Goal: Task Accomplishment & Management: Manage account settings

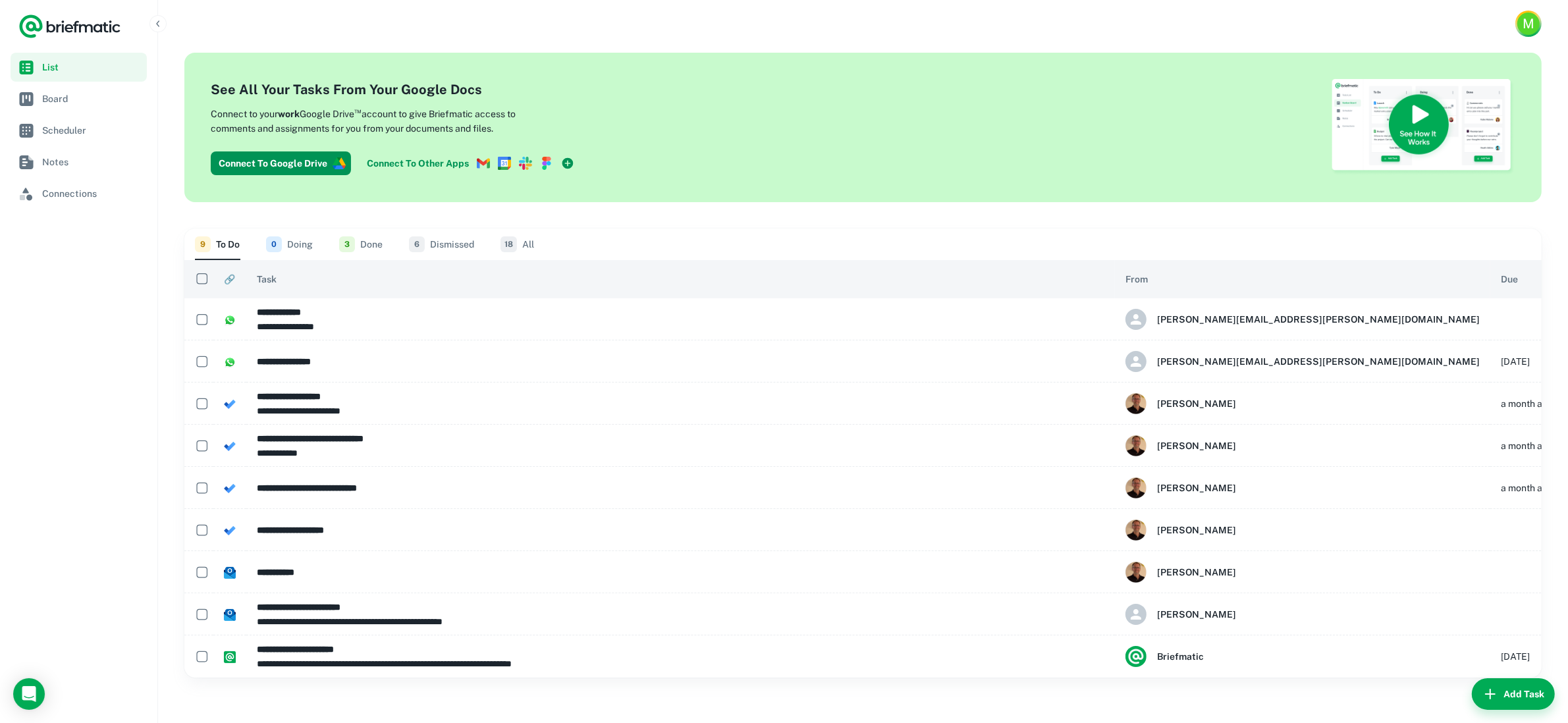
drag, startPoint x: 290, startPoint y: 243, endPoint x: 301, endPoint y: 244, distance: 11.0
click at [290, 243] on button "0 Doing" at bounding box center [290, 244] width 47 height 31
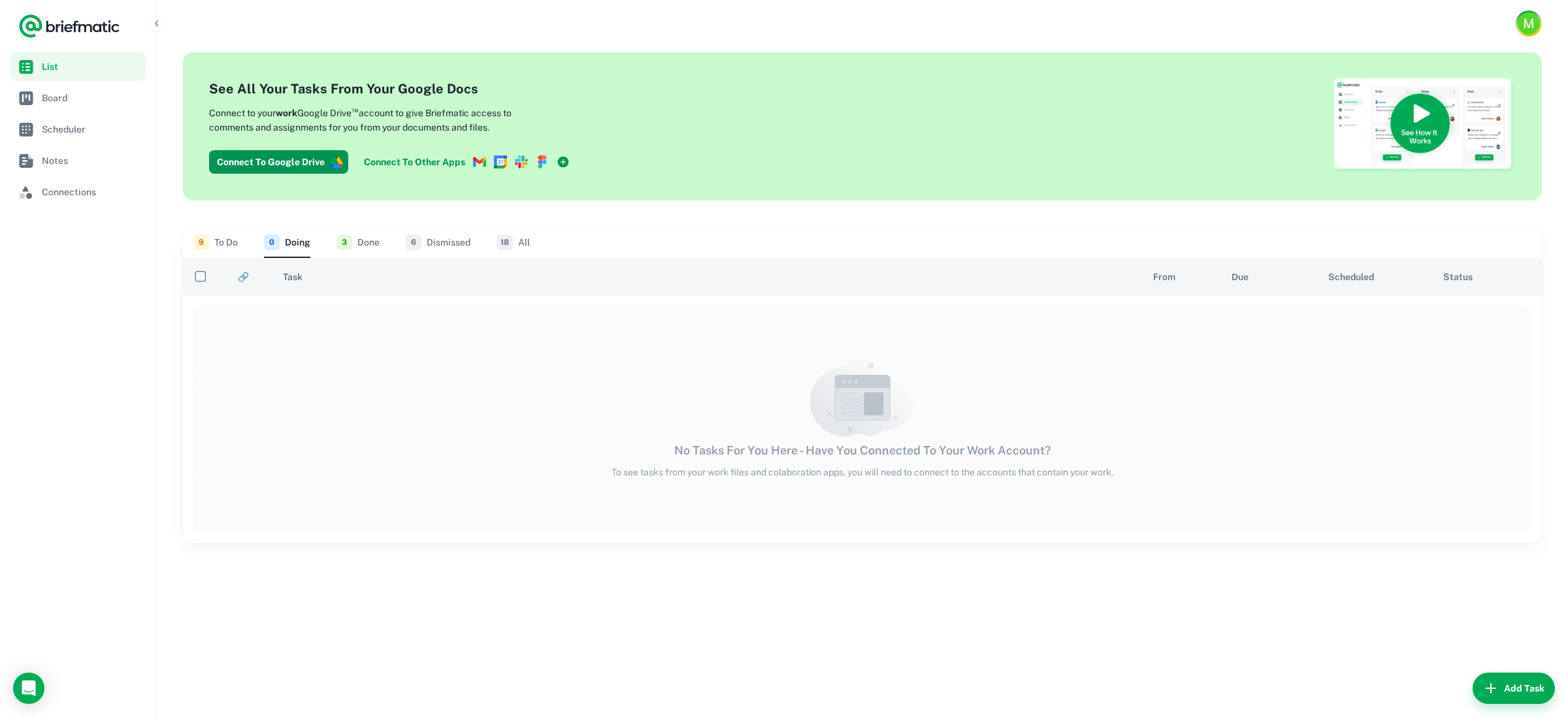
click at [230, 242] on button "9 To Do" at bounding box center [215, 242] width 44 height 31
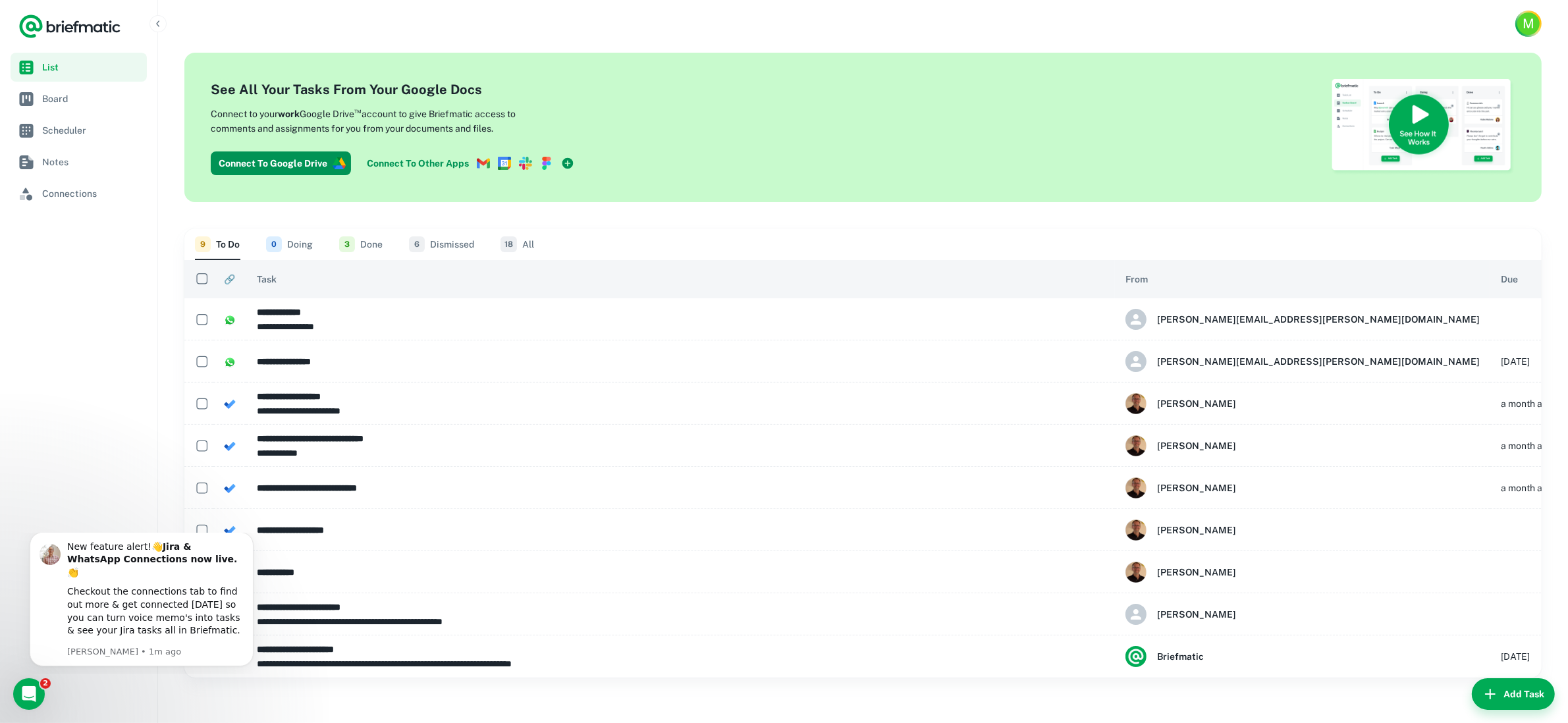
click at [451, 249] on button "6 Dismissed" at bounding box center [442, 244] width 66 height 31
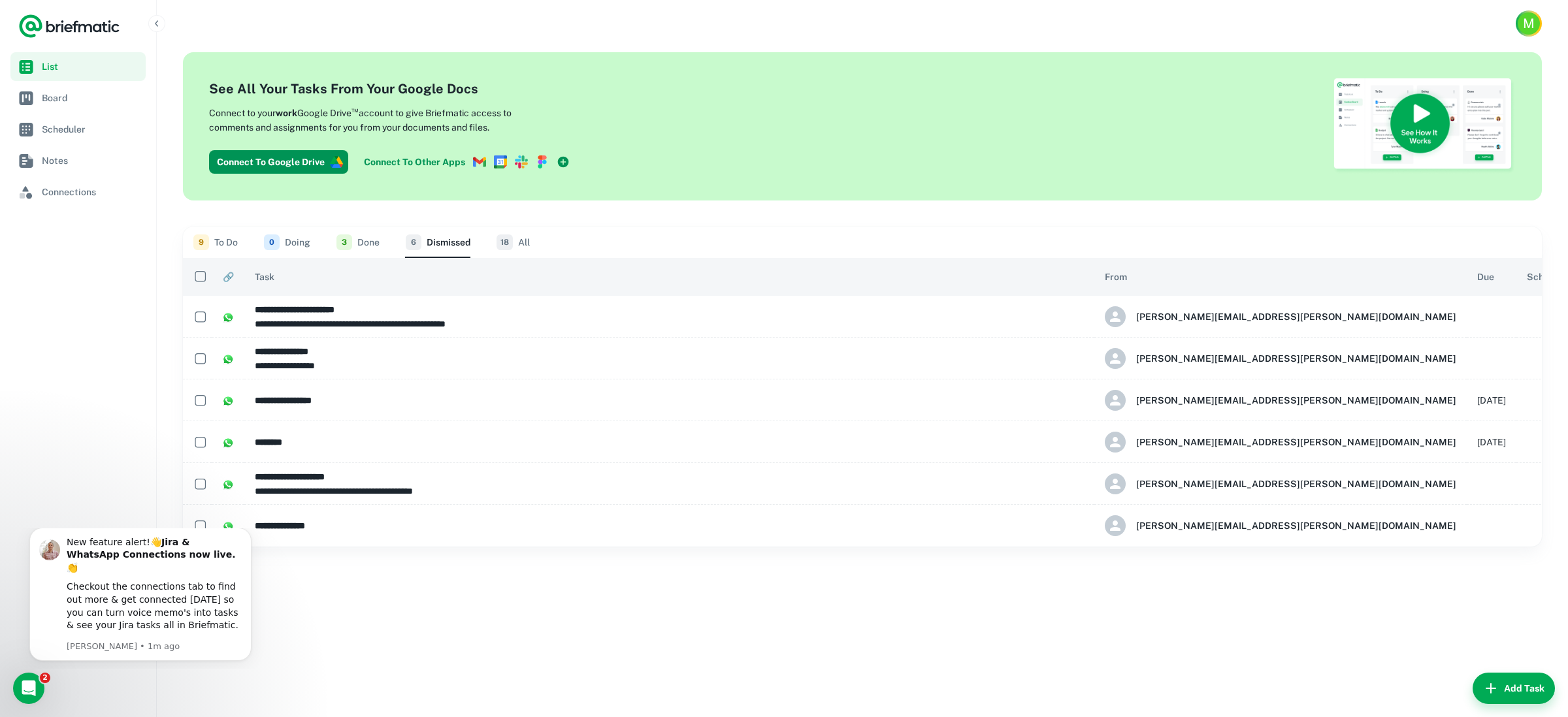
click at [281, 245] on button "0 Doing" at bounding box center [287, 242] width 46 height 31
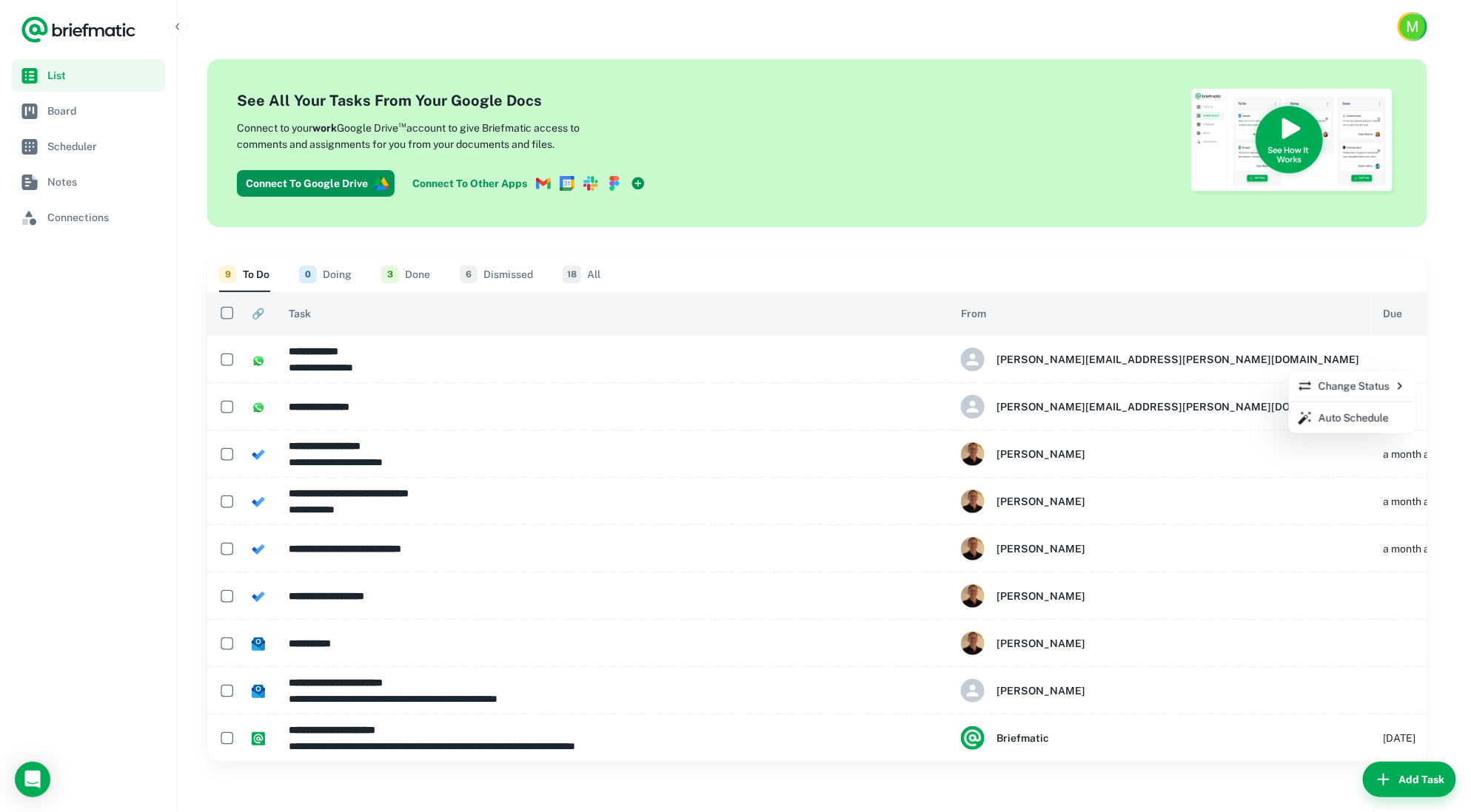
click at [1337, 360] on div at bounding box center [735, 406] width 1471 height 812
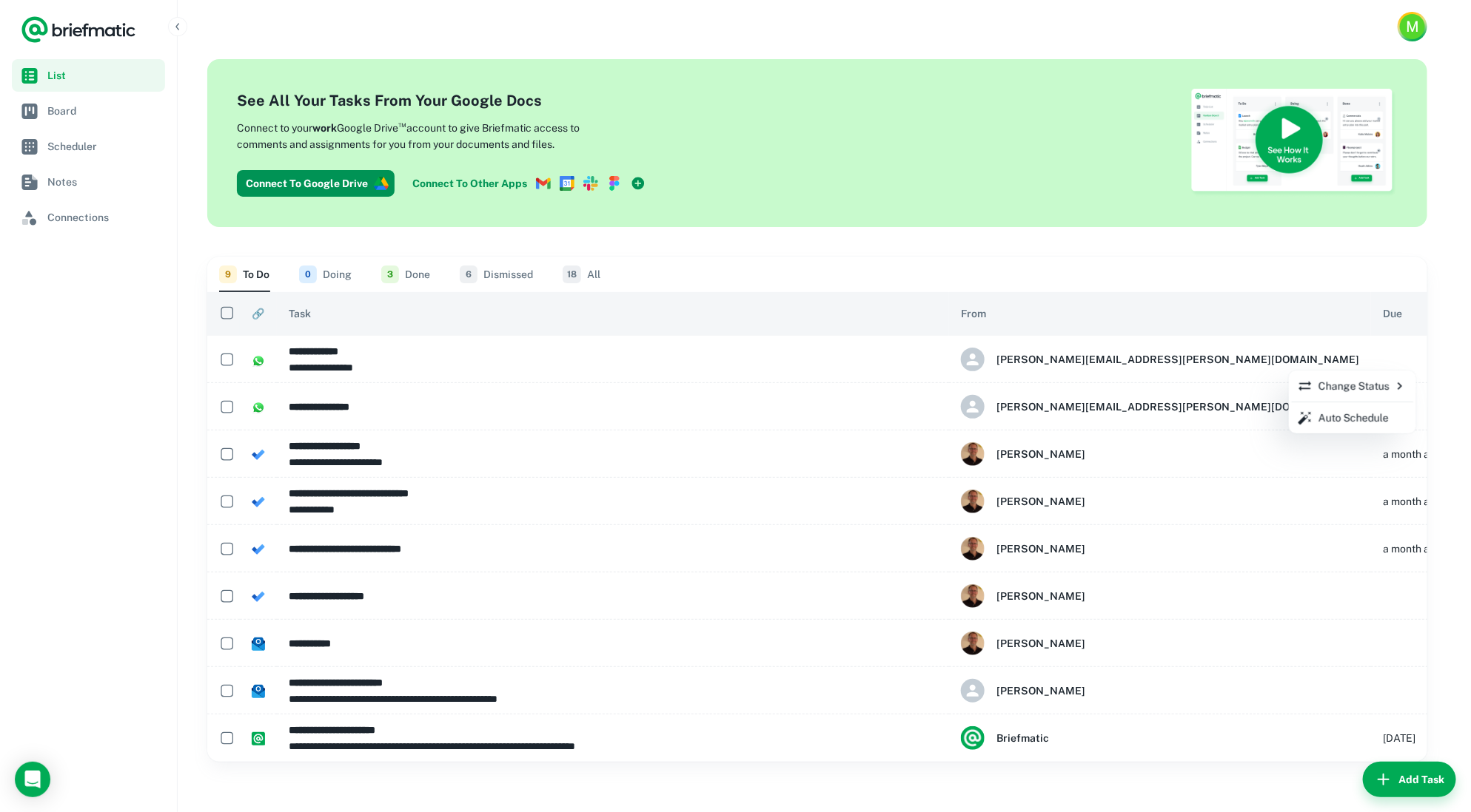
click at [1337, 358] on div at bounding box center [735, 406] width 1471 height 812
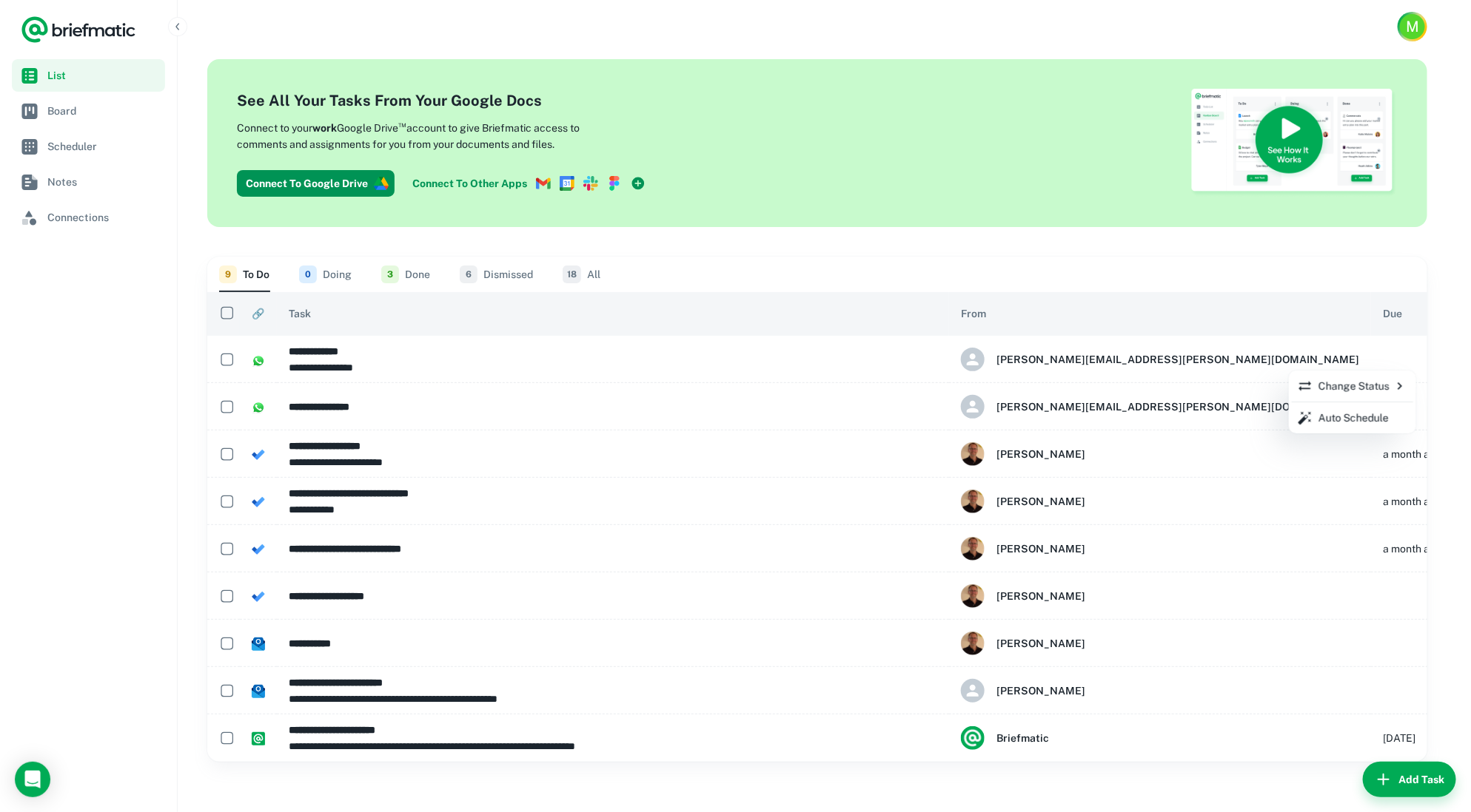
click at [1337, 388] on icon at bounding box center [1399, 386] width 15 height 15
click at [1337, 360] on div at bounding box center [735, 406] width 1471 height 812
click at [1337, 360] on div at bounding box center [735, 406] width 1471 height 812
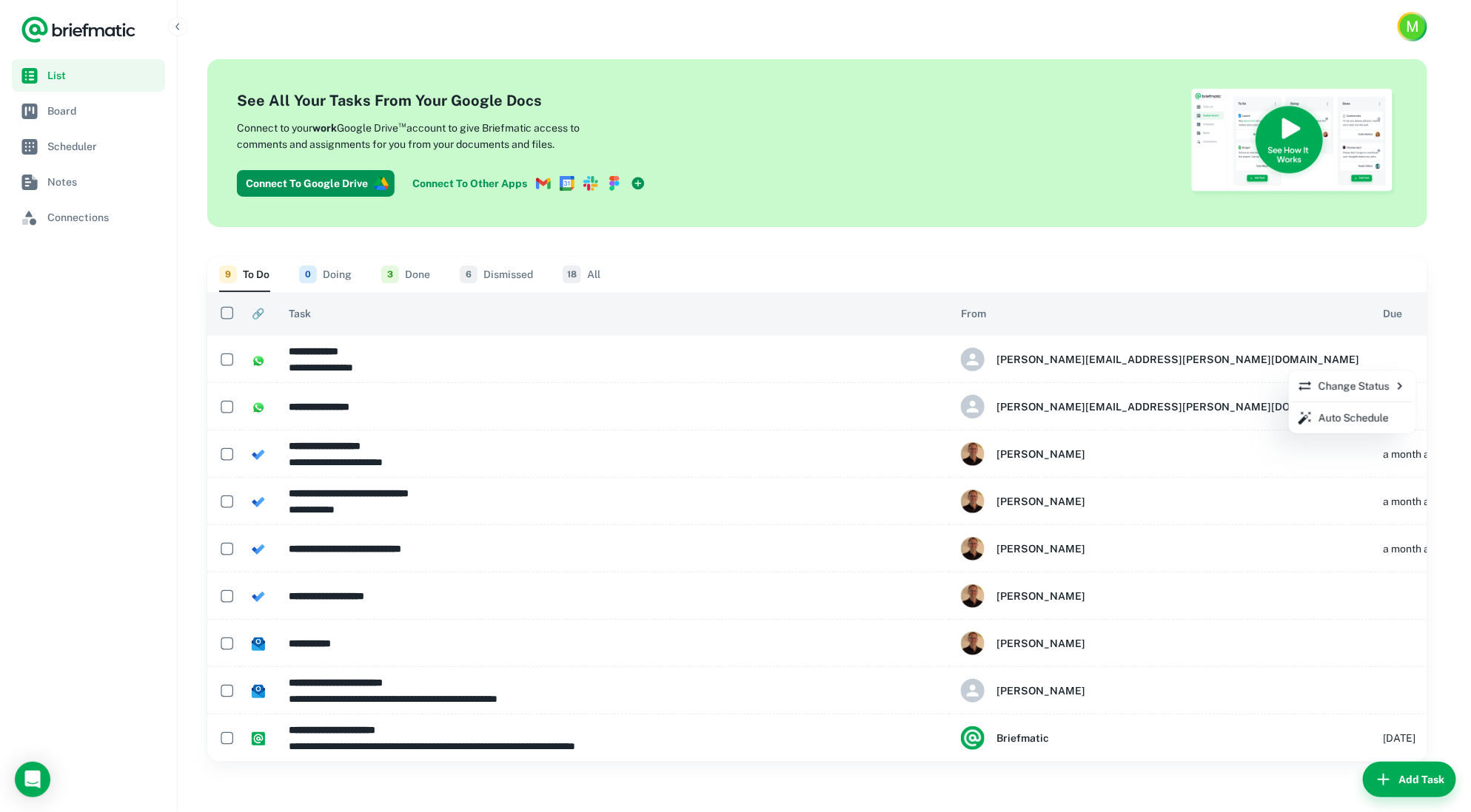
click at [1337, 362] on div at bounding box center [735, 406] width 1471 height 812
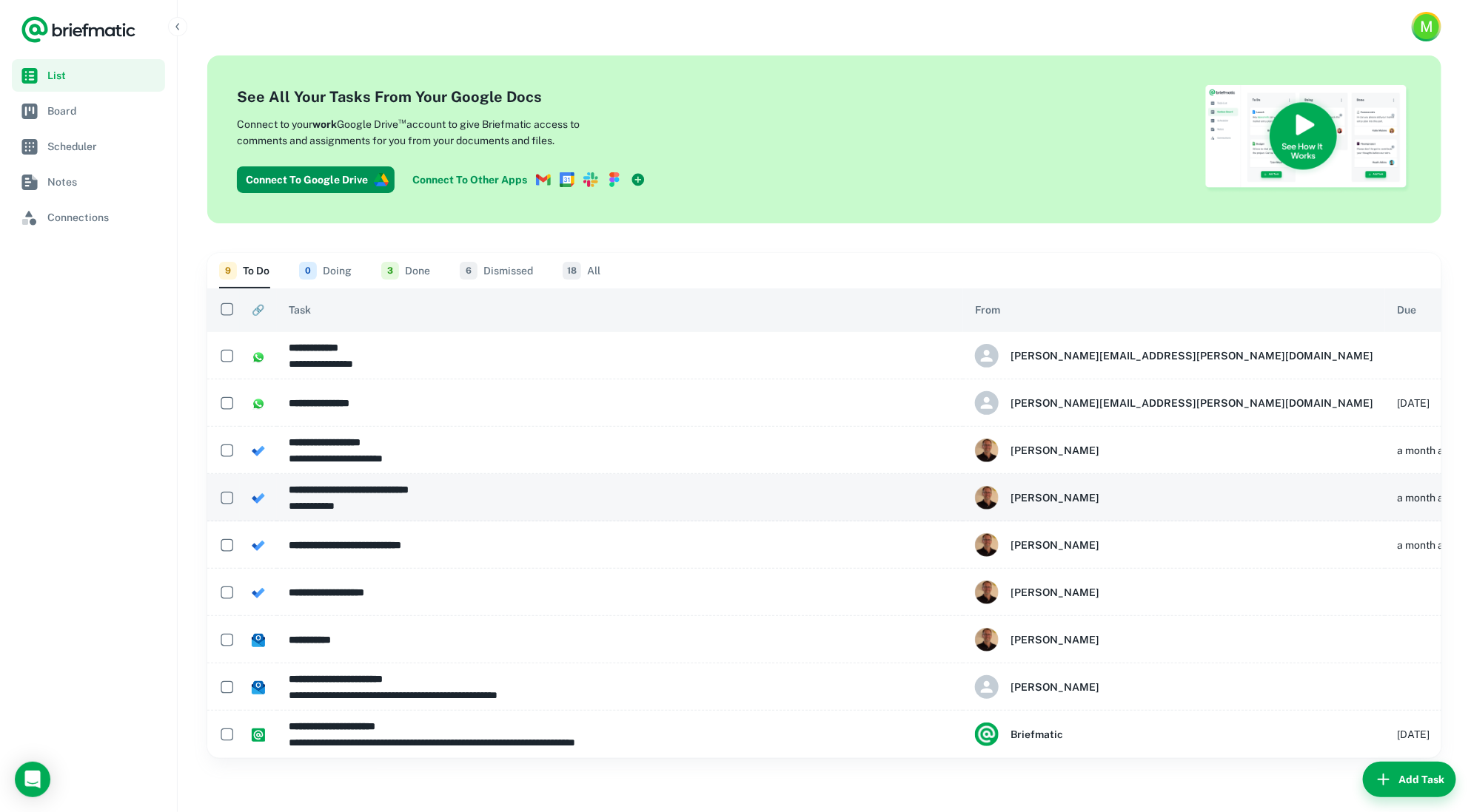
scroll to position [7, 0]
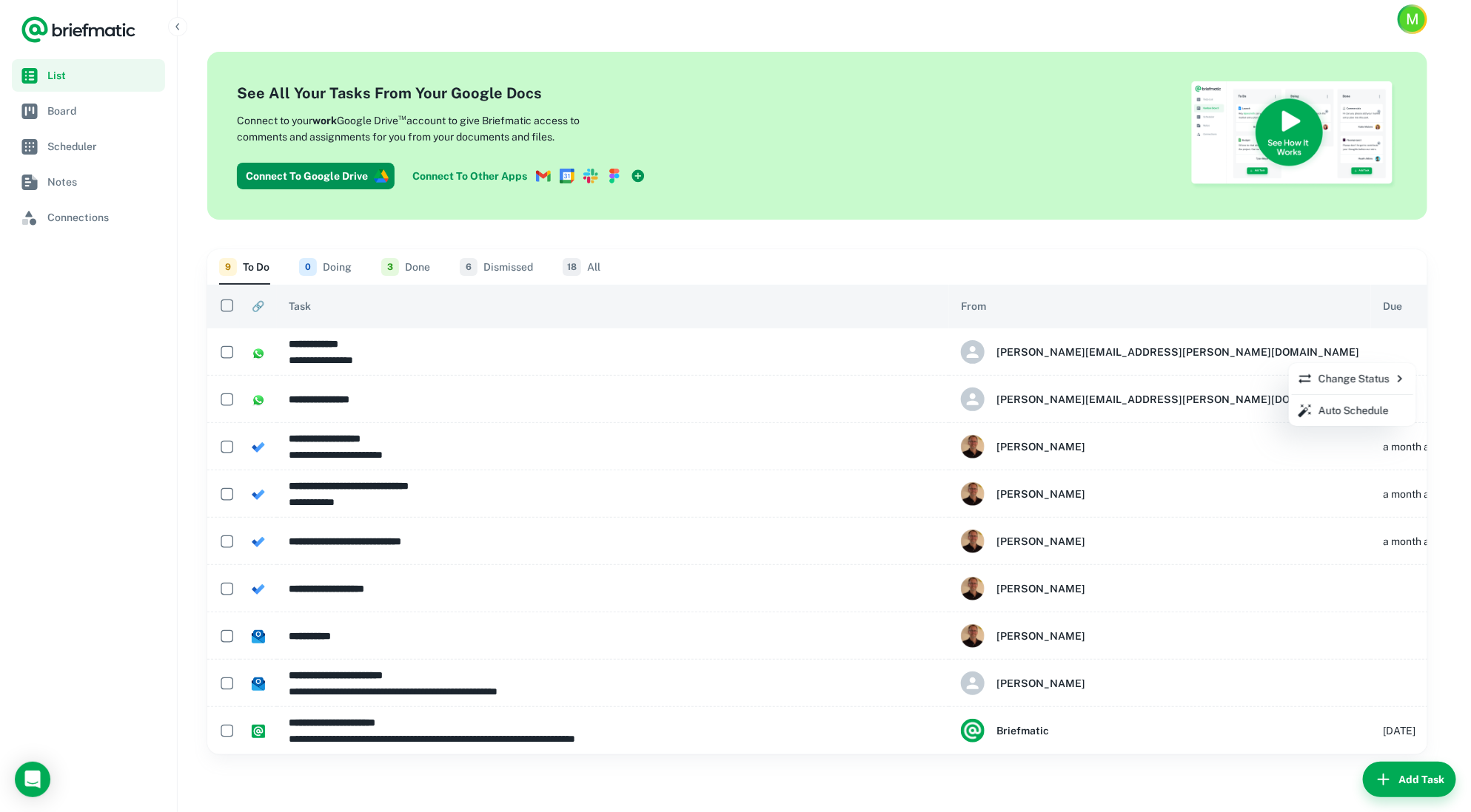
click at [1337, 351] on div at bounding box center [735, 406] width 1471 height 812
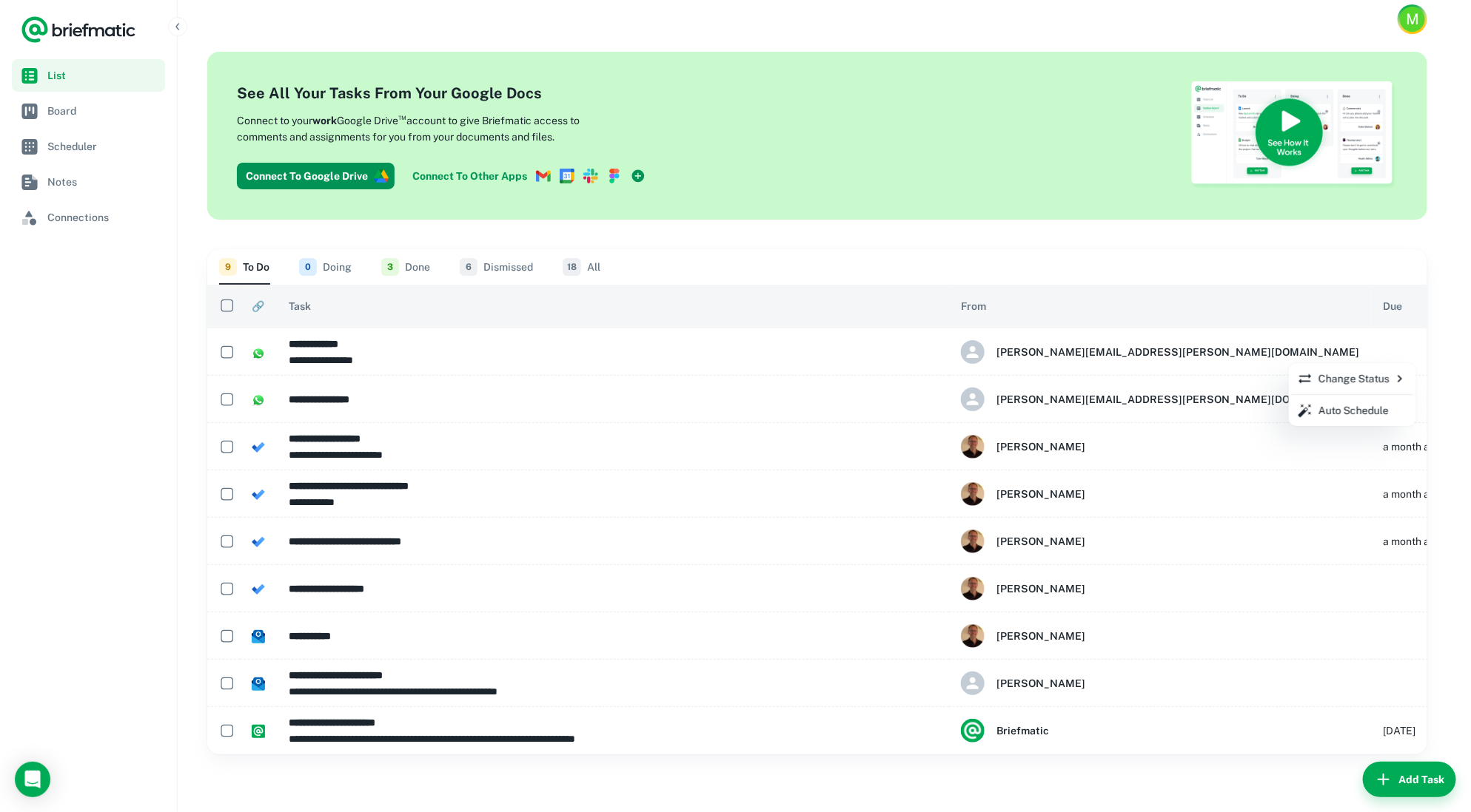
click at [1337, 352] on div at bounding box center [735, 406] width 1471 height 812
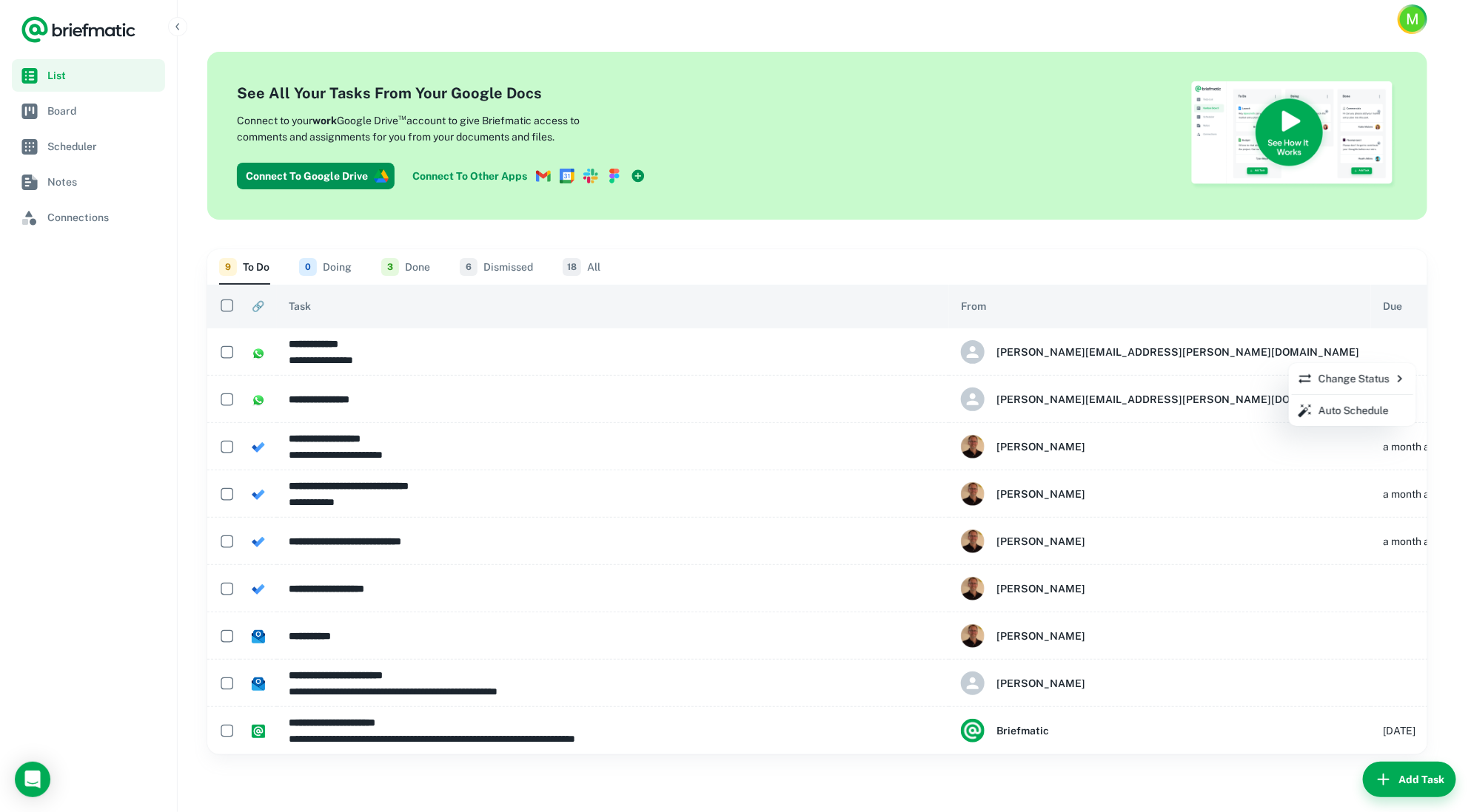
click at [1337, 356] on div at bounding box center [735, 406] width 1471 height 812
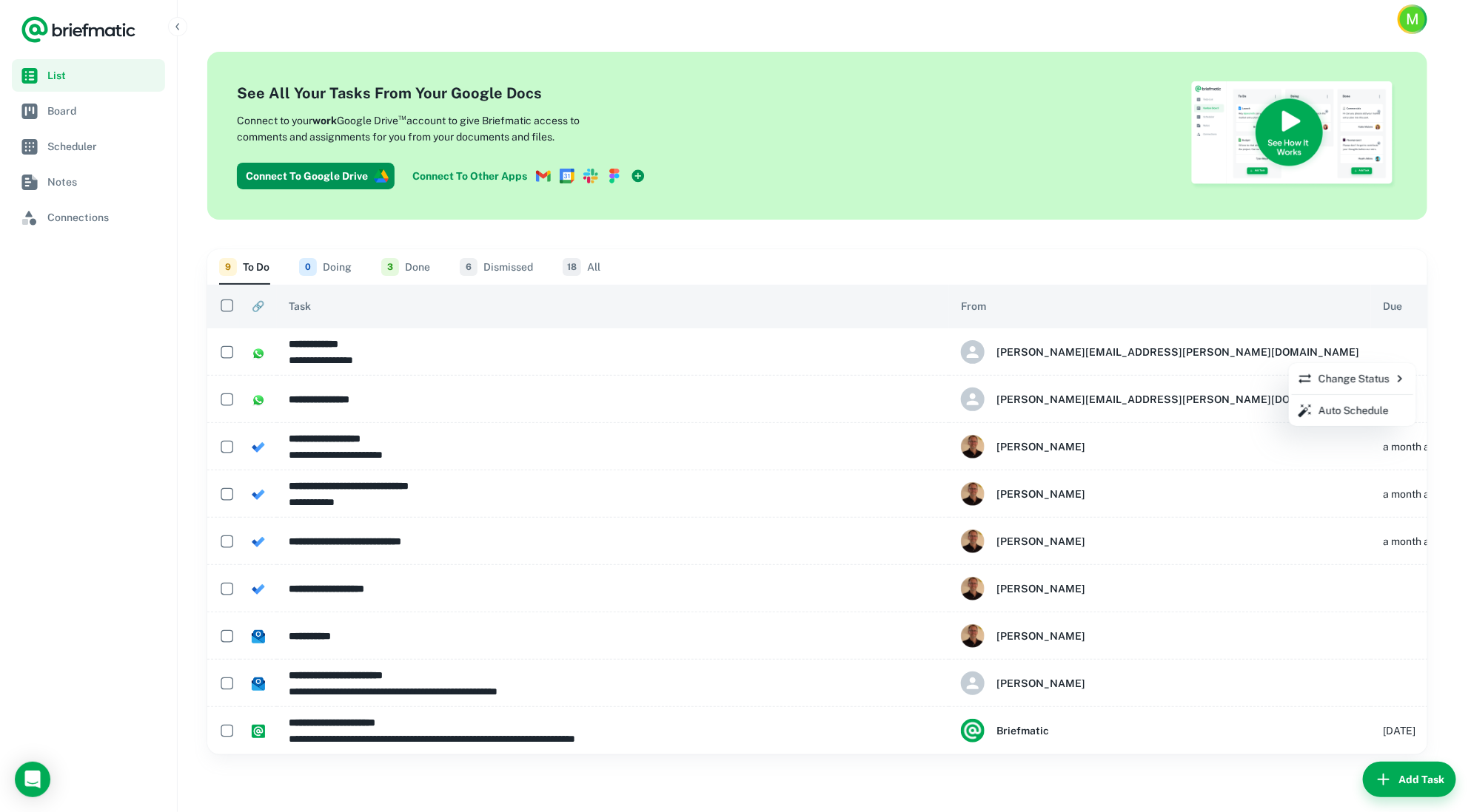
click at [1337, 356] on div at bounding box center [735, 406] width 1471 height 812
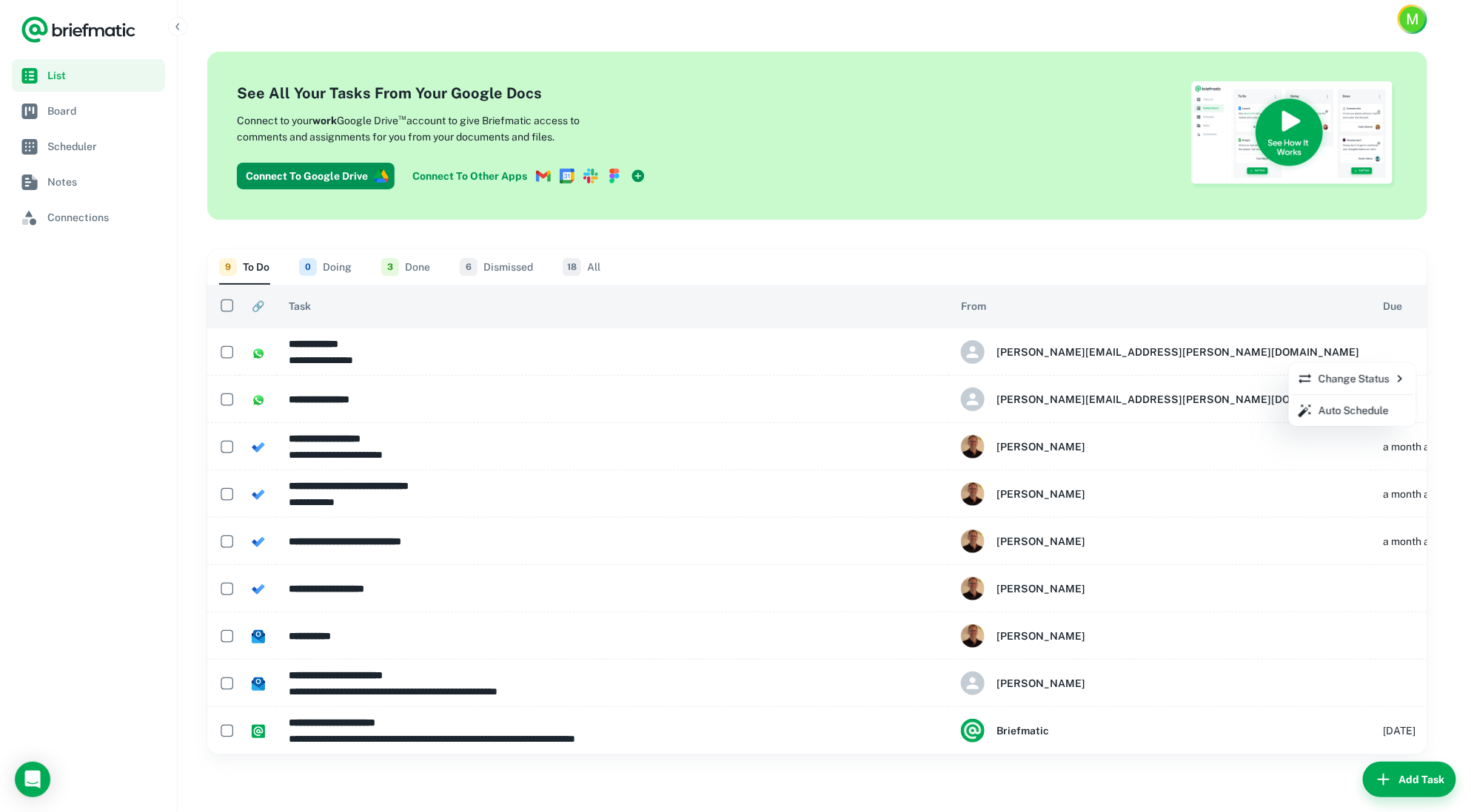
click at [1337, 357] on div at bounding box center [735, 406] width 1471 height 812
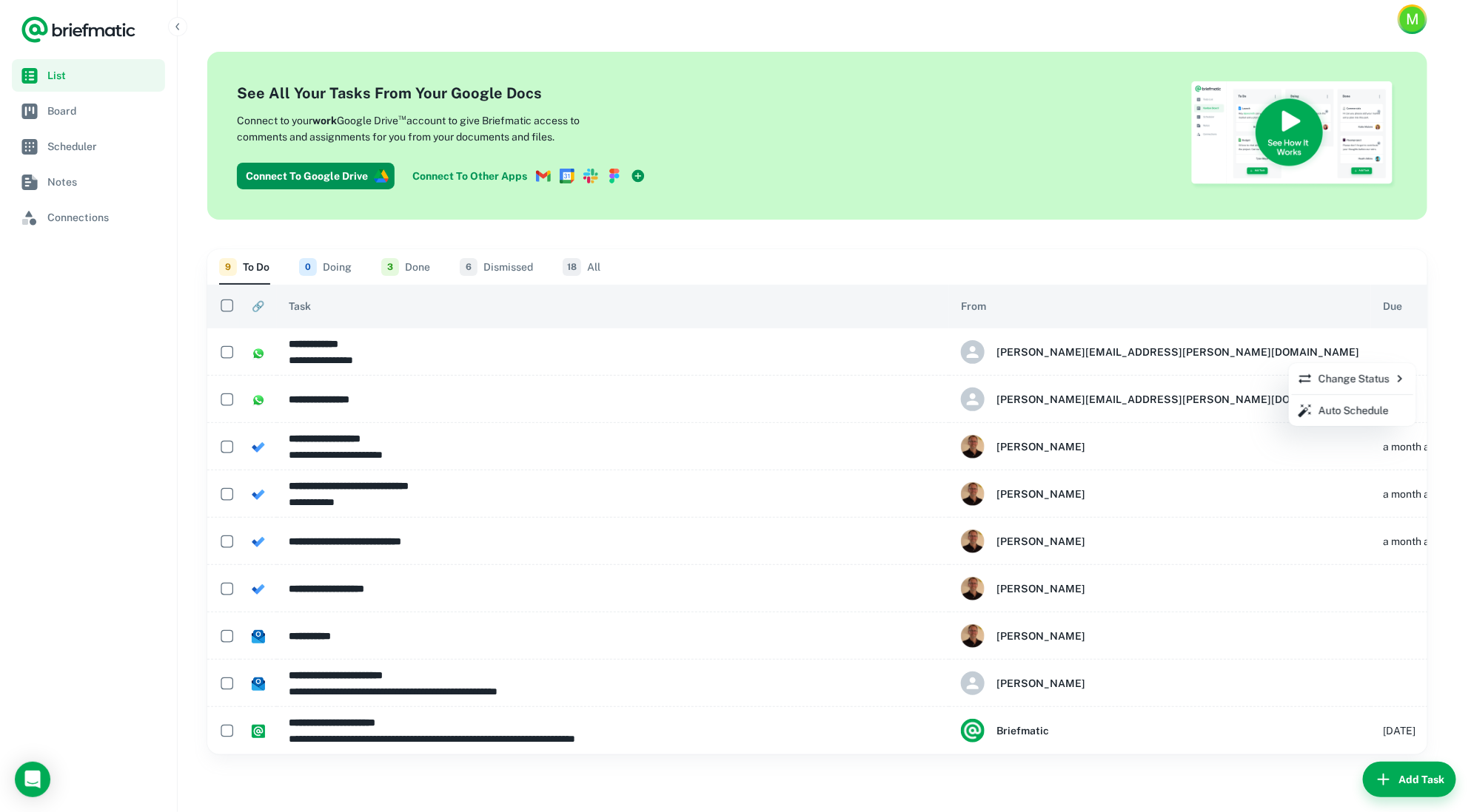
click at [1337, 357] on div at bounding box center [735, 406] width 1471 height 812
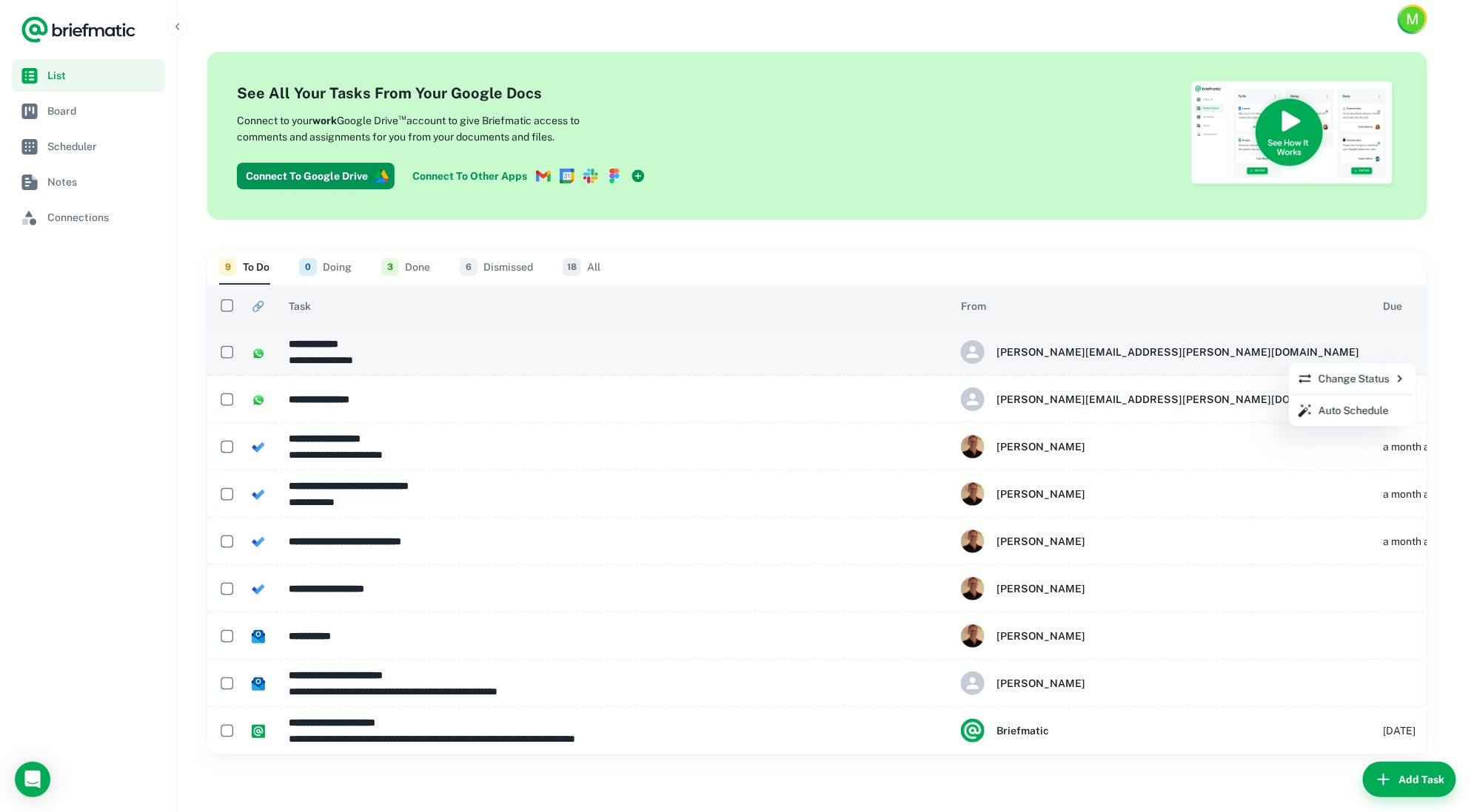
click at [1337, 357] on div at bounding box center [735, 406] width 1471 height 812
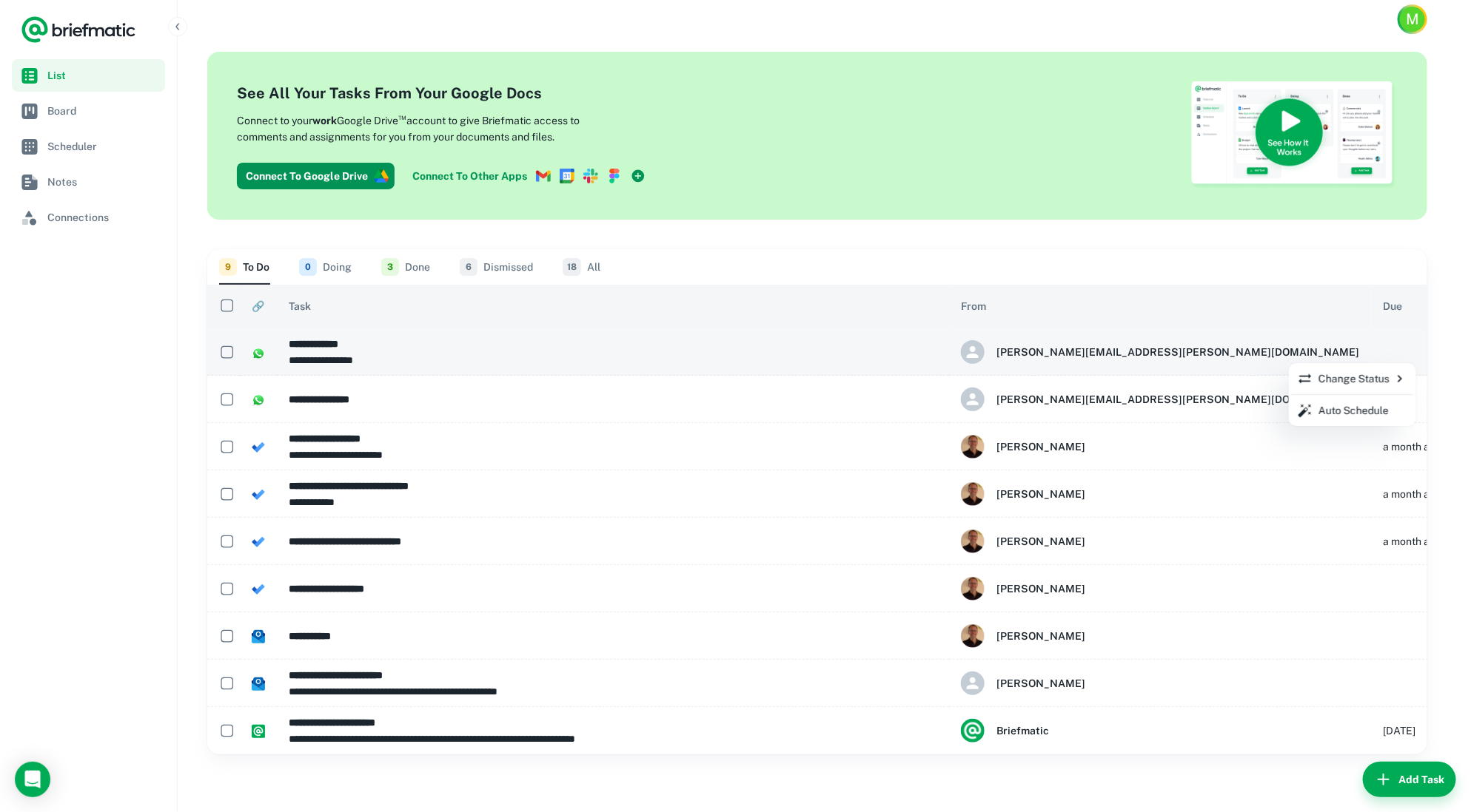
click at [1337, 357] on div at bounding box center [735, 406] width 1471 height 812
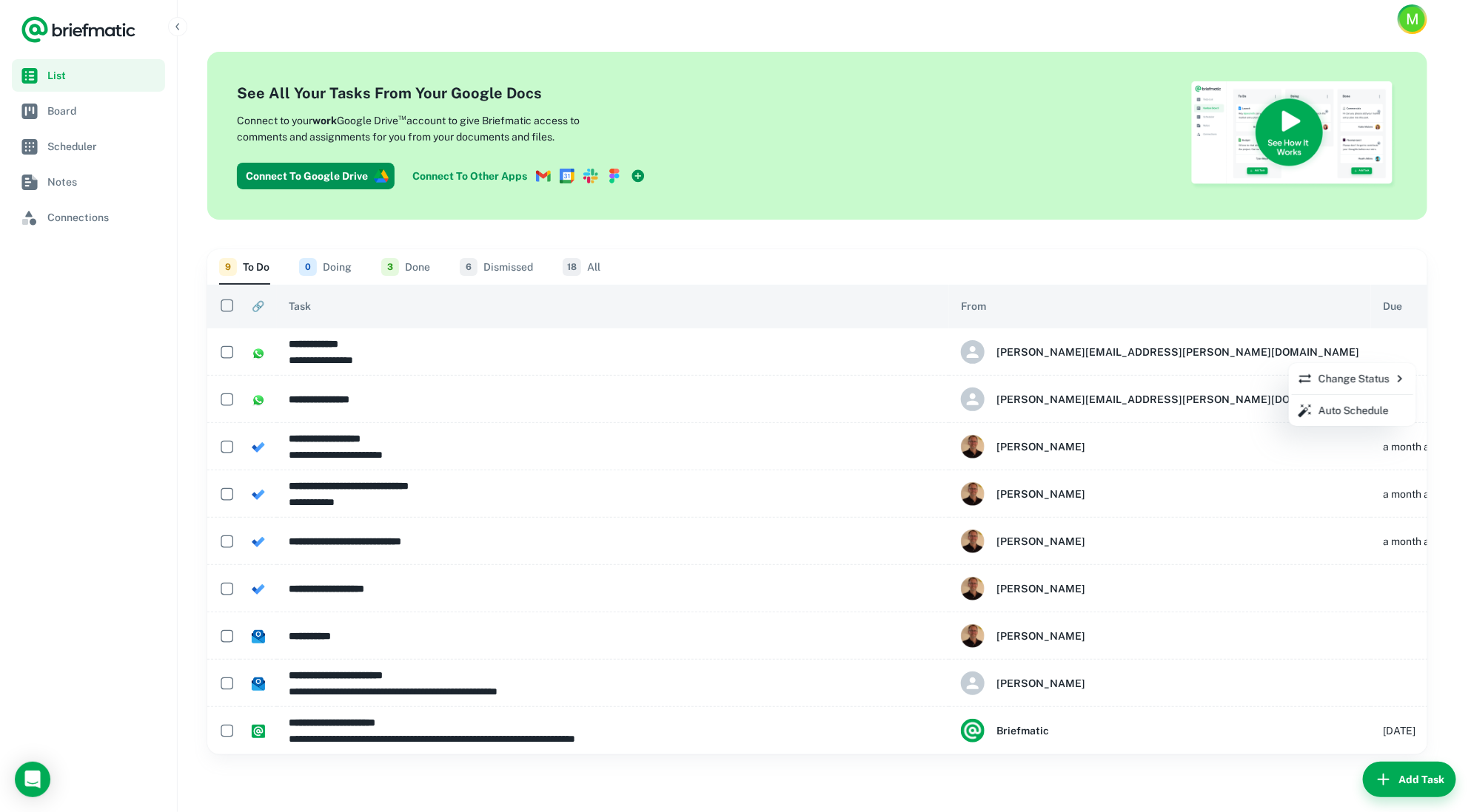
click at [1337, 355] on div at bounding box center [735, 406] width 1471 height 812
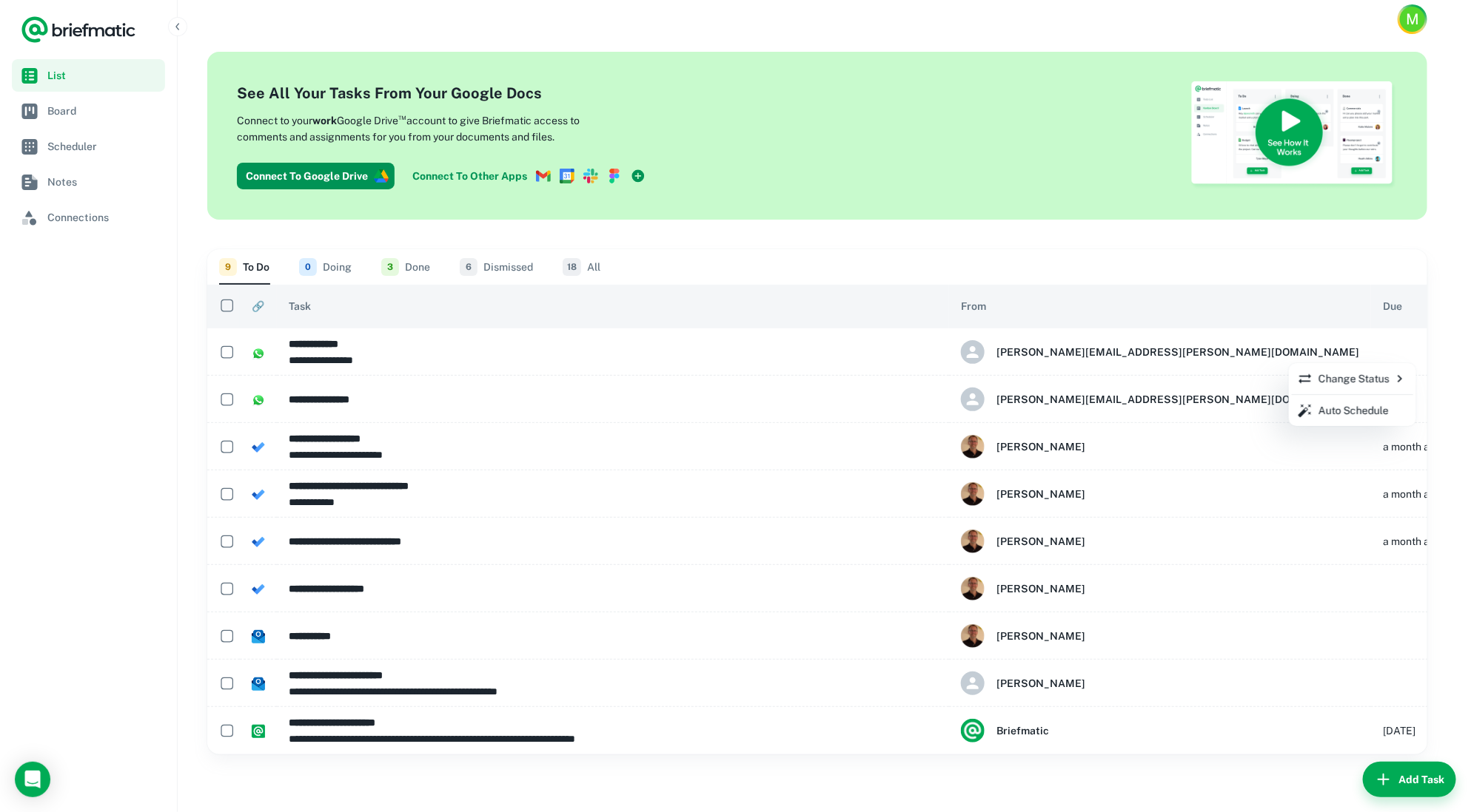
click at [1337, 355] on div at bounding box center [735, 406] width 1471 height 812
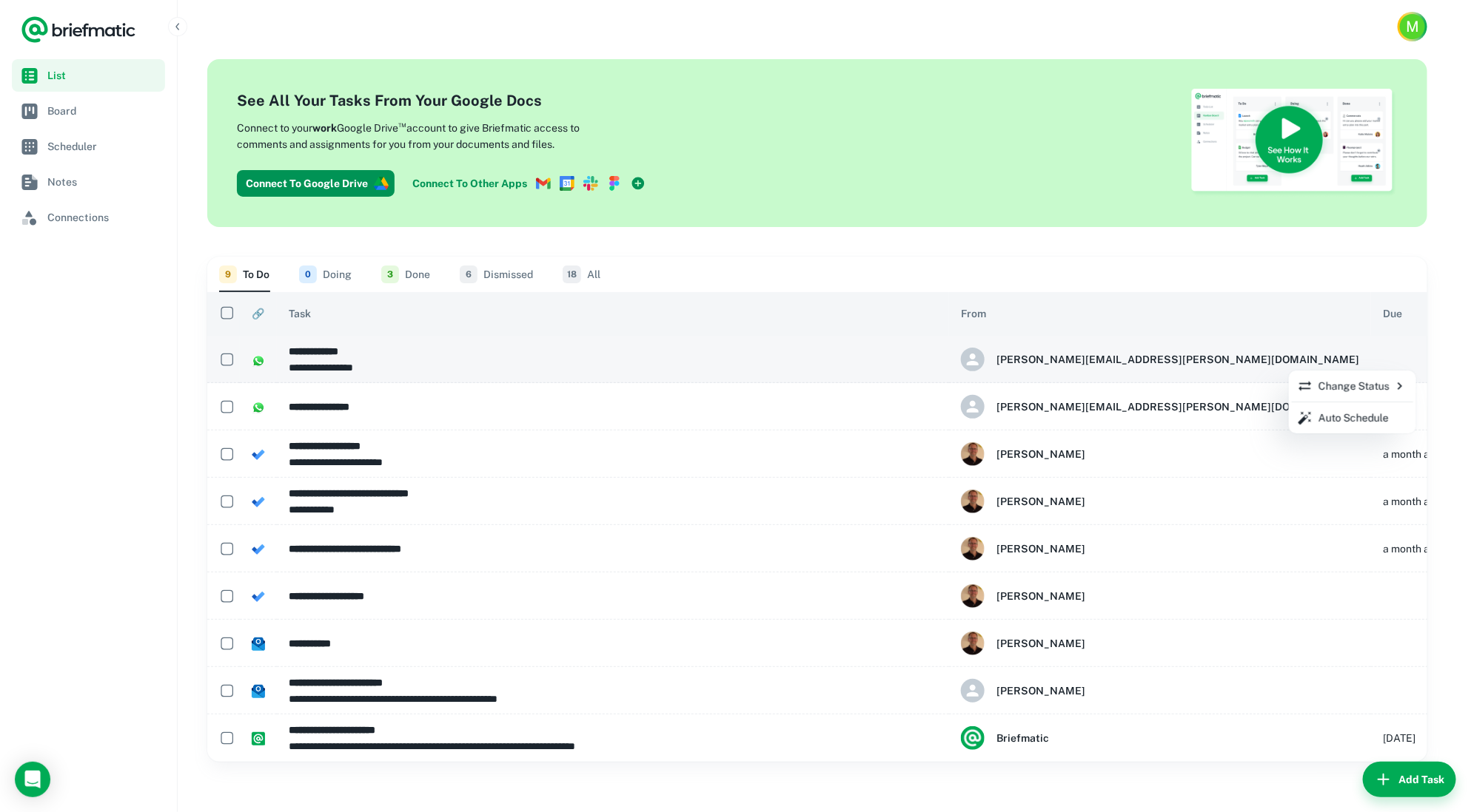
click at [1418, 362] on div at bounding box center [735, 406] width 1471 height 812
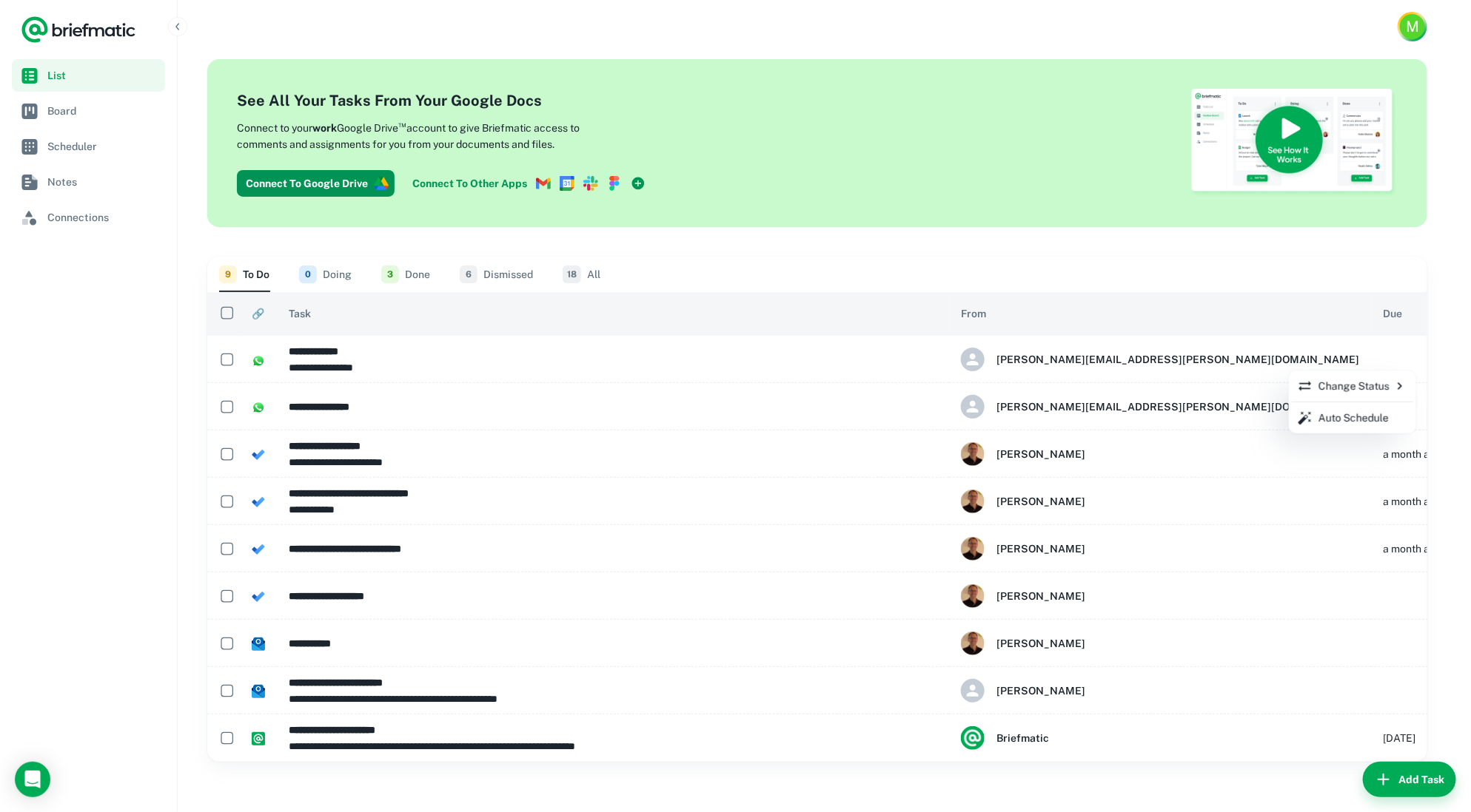
click at [1418, 363] on div at bounding box center [735, 406] width 1471 height 812
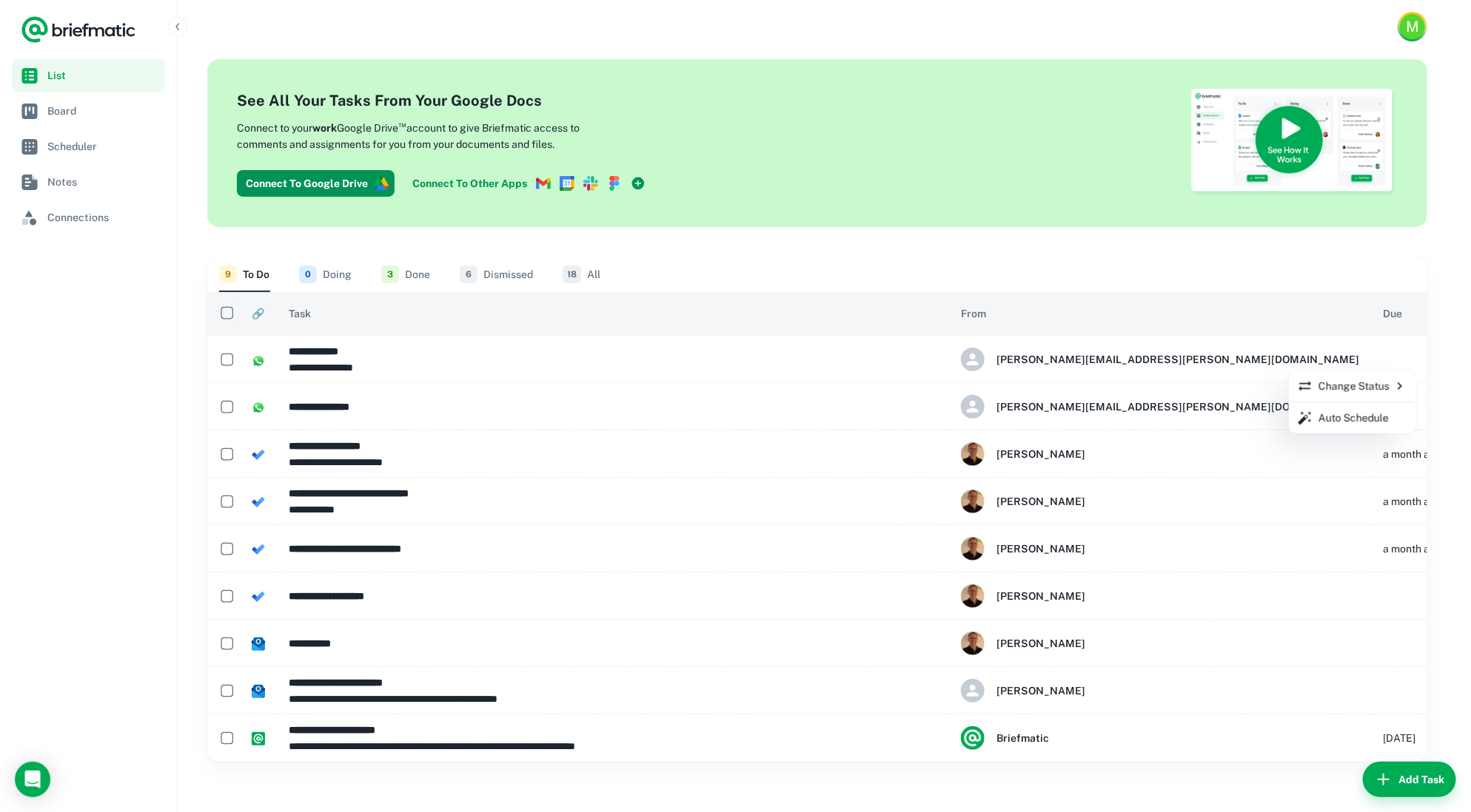
click at [1418, 363] on div at bounding box center [735, 406] width 1471 height 812
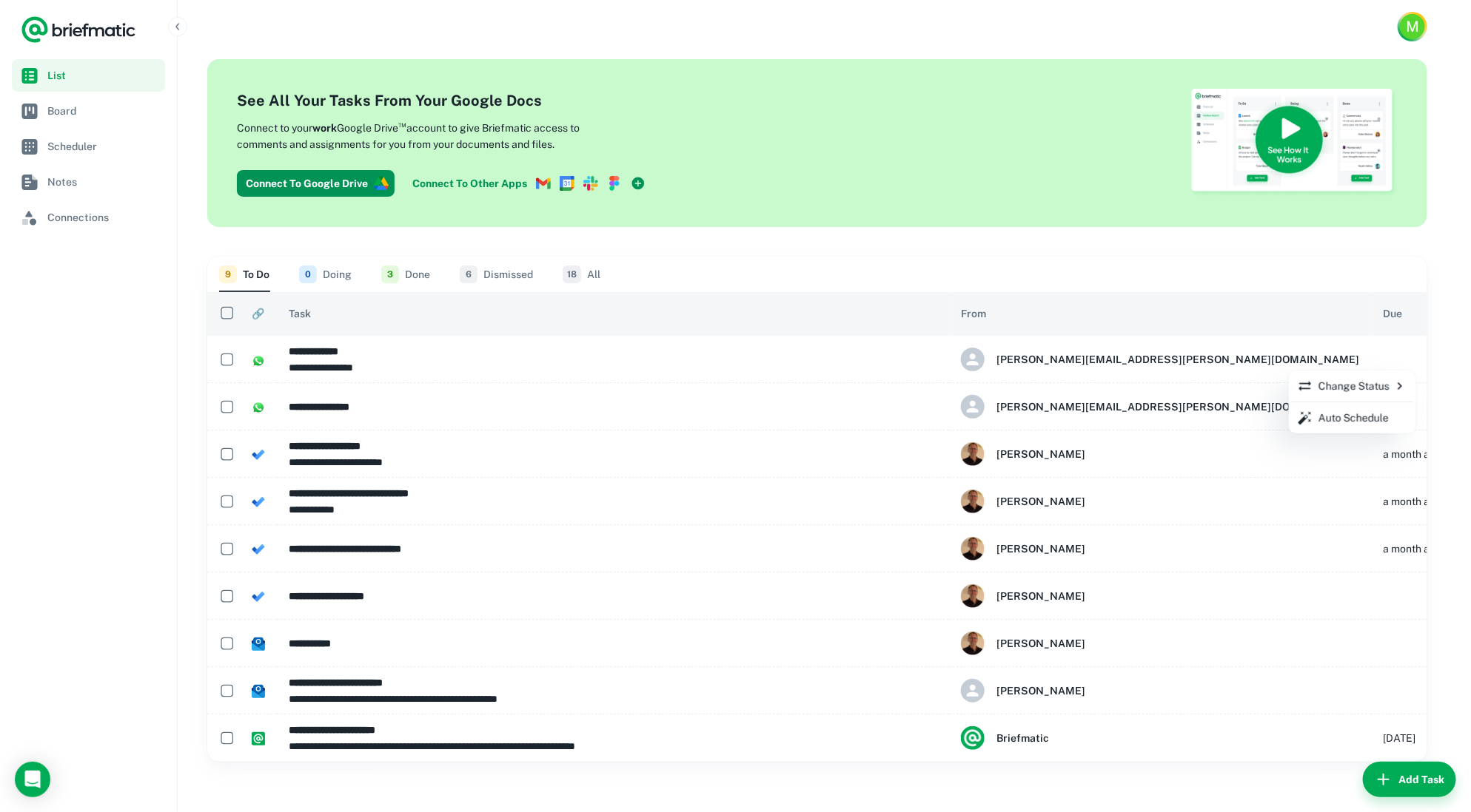
click at [1418, 363] on div at bounding box center [735, 406] width 1471 height 812
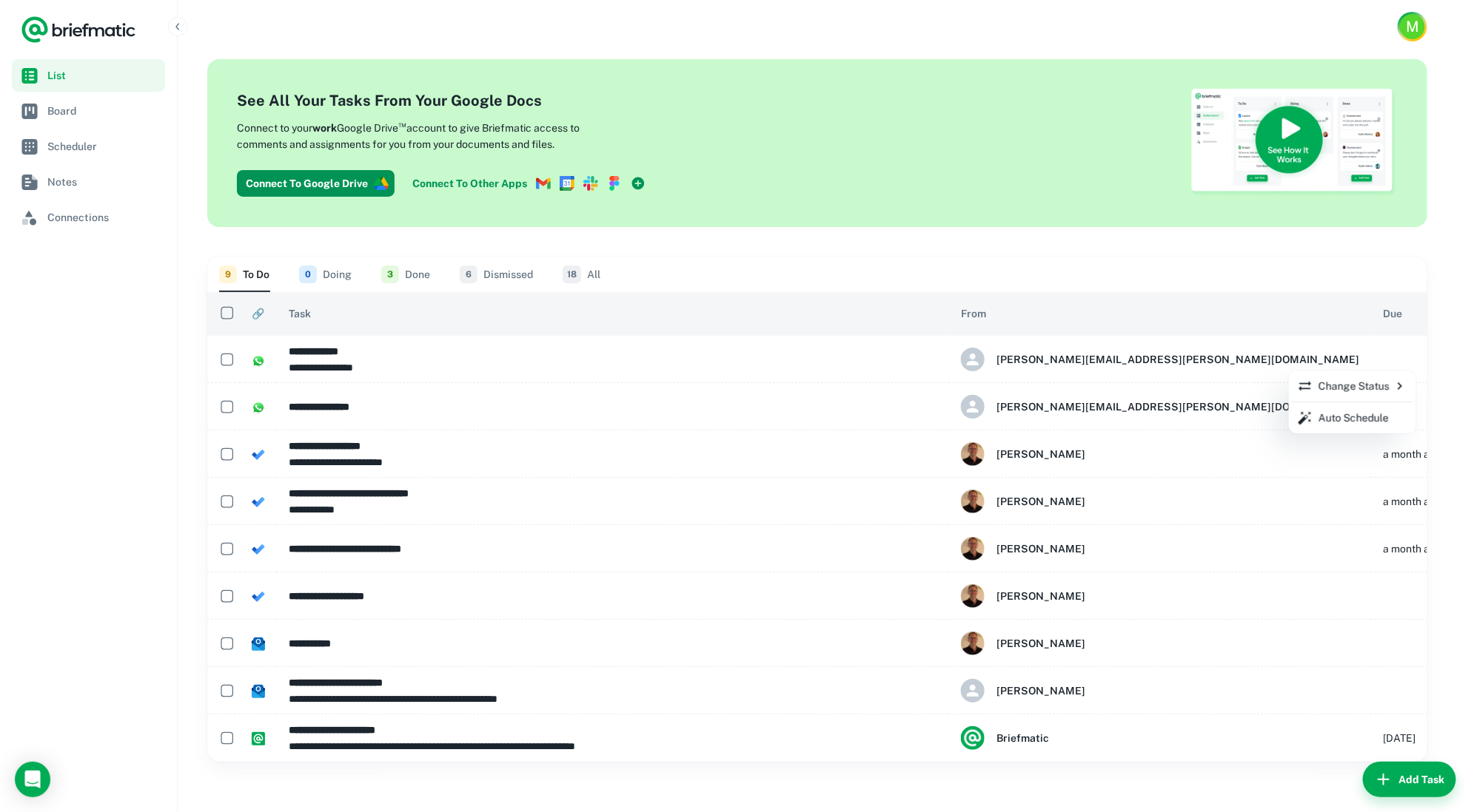
click at [1405, 362] on div at bounding box center [735, 406] width 1471 height 812
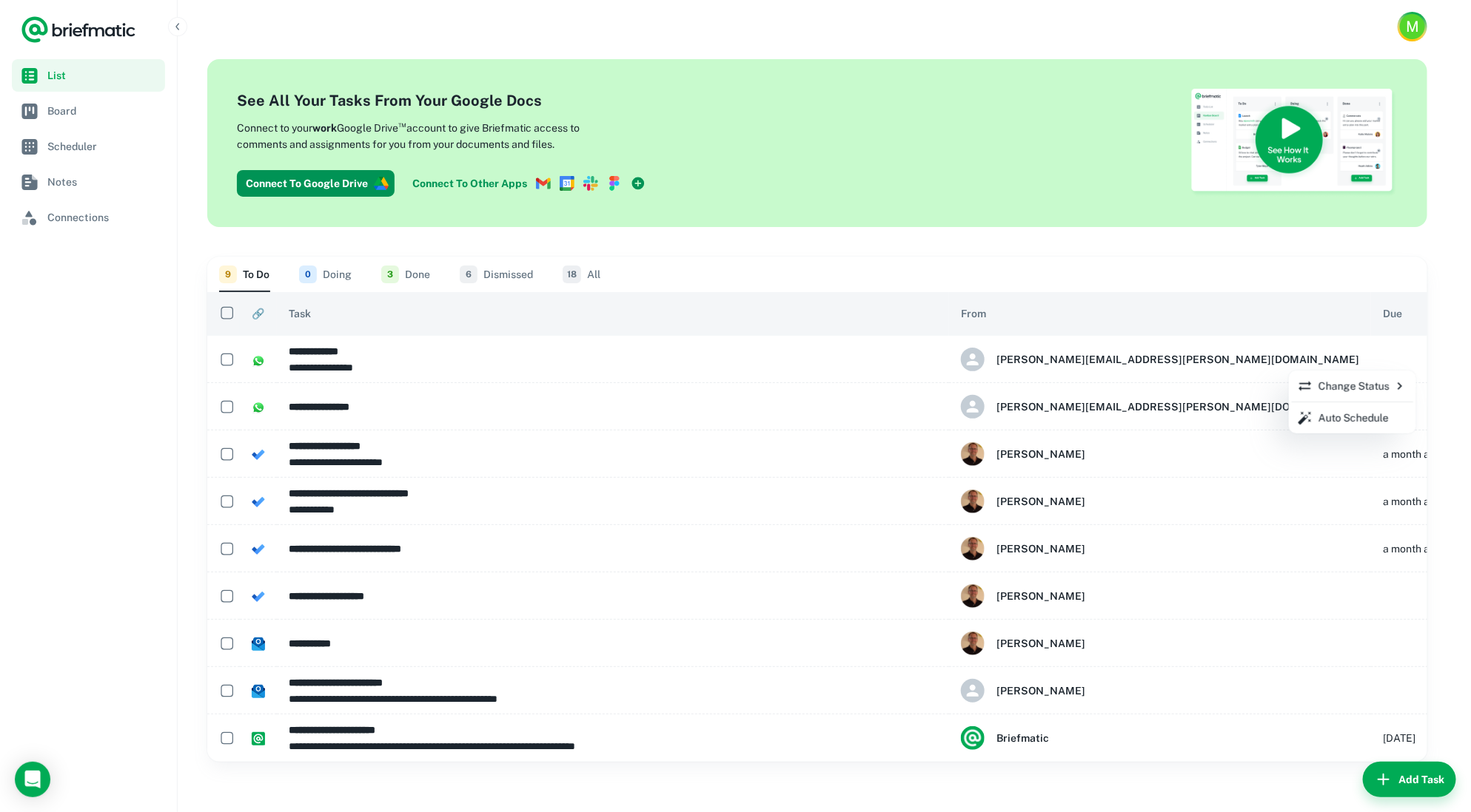
click at [1404, 361] on div at bounding box center [735, 406] width 1471 height 812
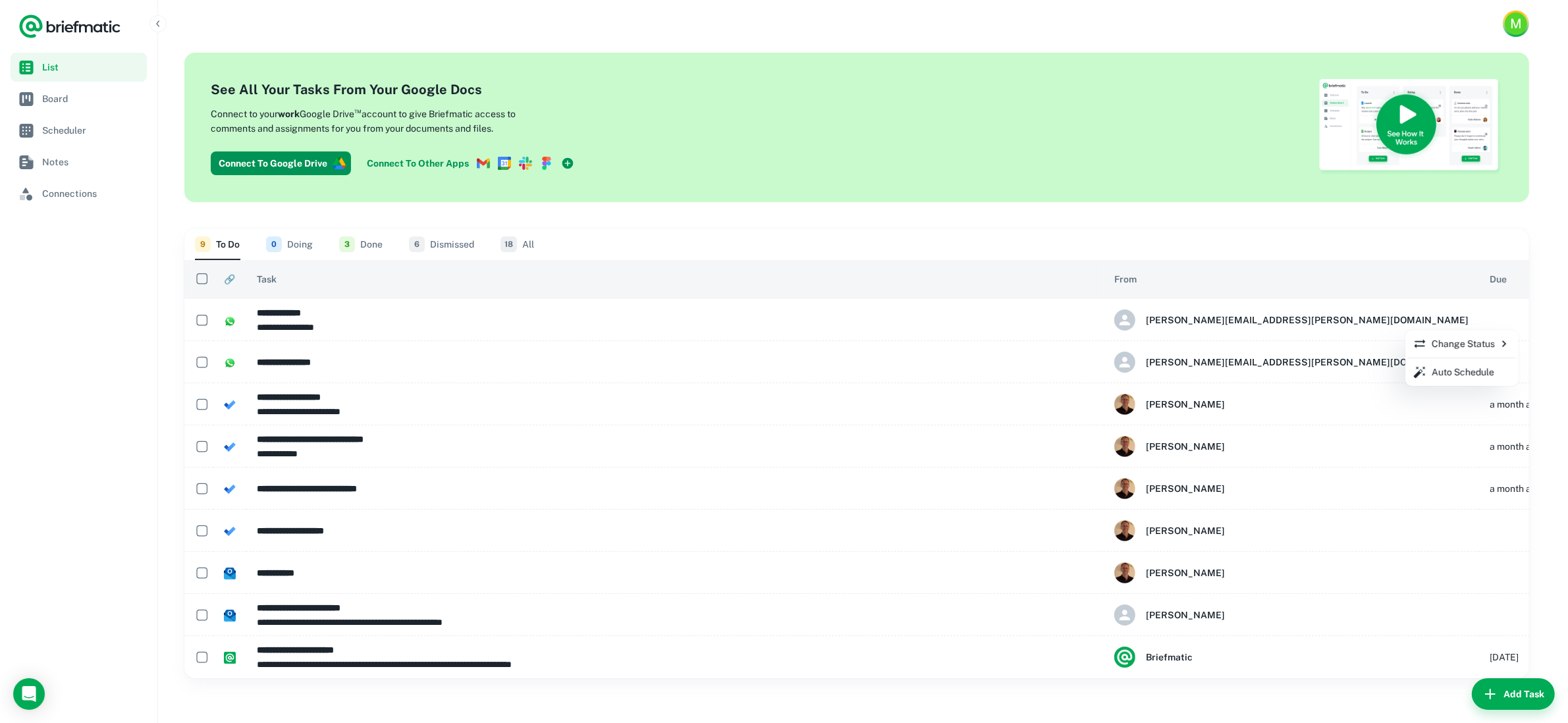
click at [1321, 322] on div at bounding box center [784, 362] width 1568 height 723
